Goal: Transaction & Acquisition: Purchase product/service

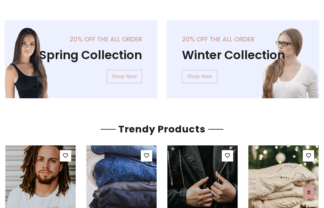
scroll to position [32, 0]
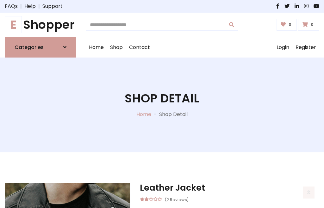
click at [40, 25] on h1 "E Shopper" at bounding box center [40, 25] width 71 height 14
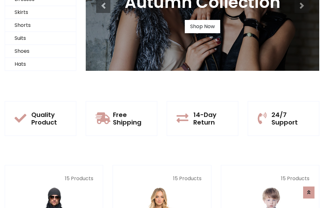
scroll to position [61, 0]
